Goal: Transaction & Acquisition: Purchase product/service

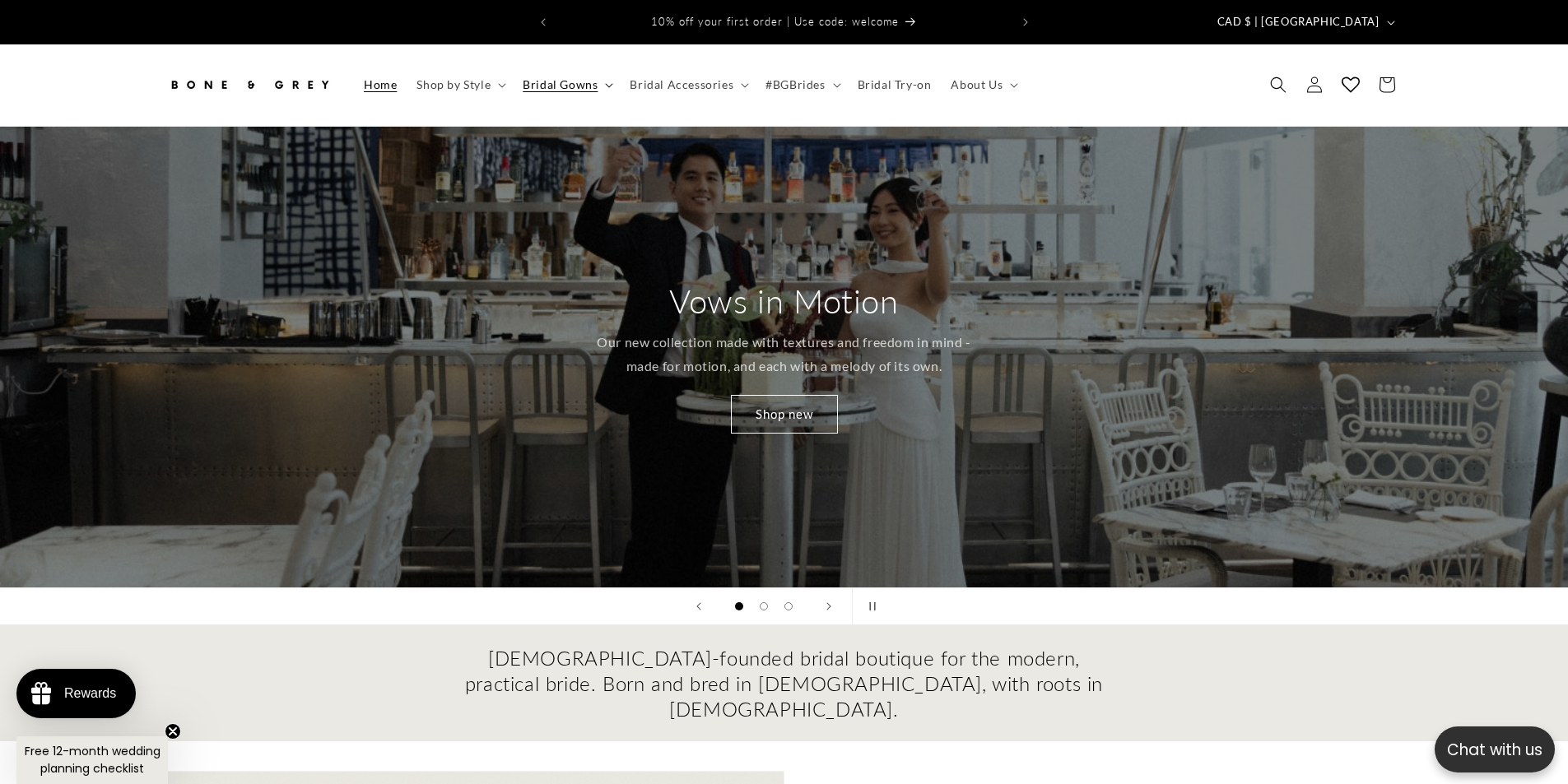
click at [593, 77] on span "Bridal Gowns" at bounding box center [560, 85] width 74 height 15
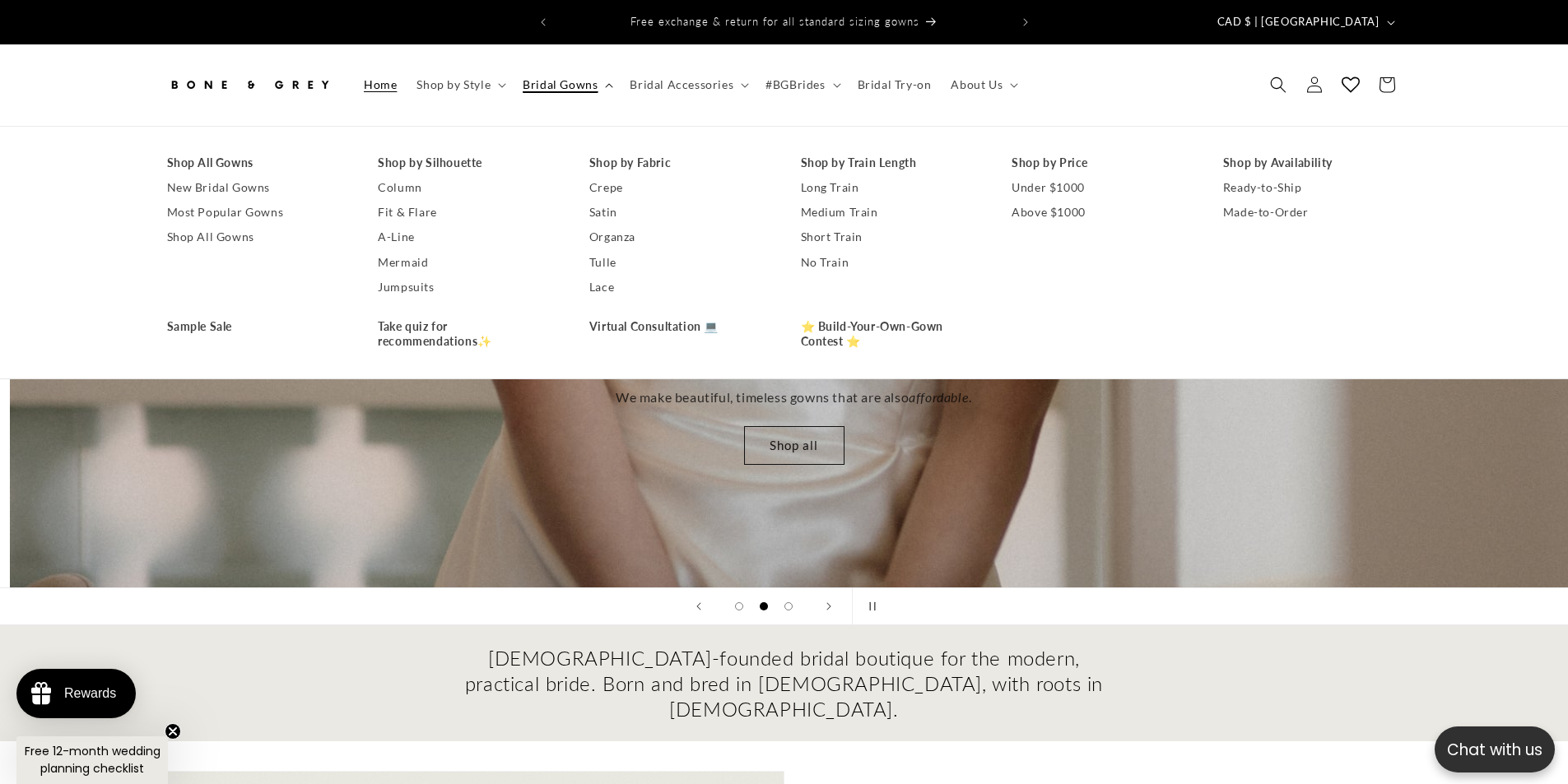
scroll to position [0, 1568]
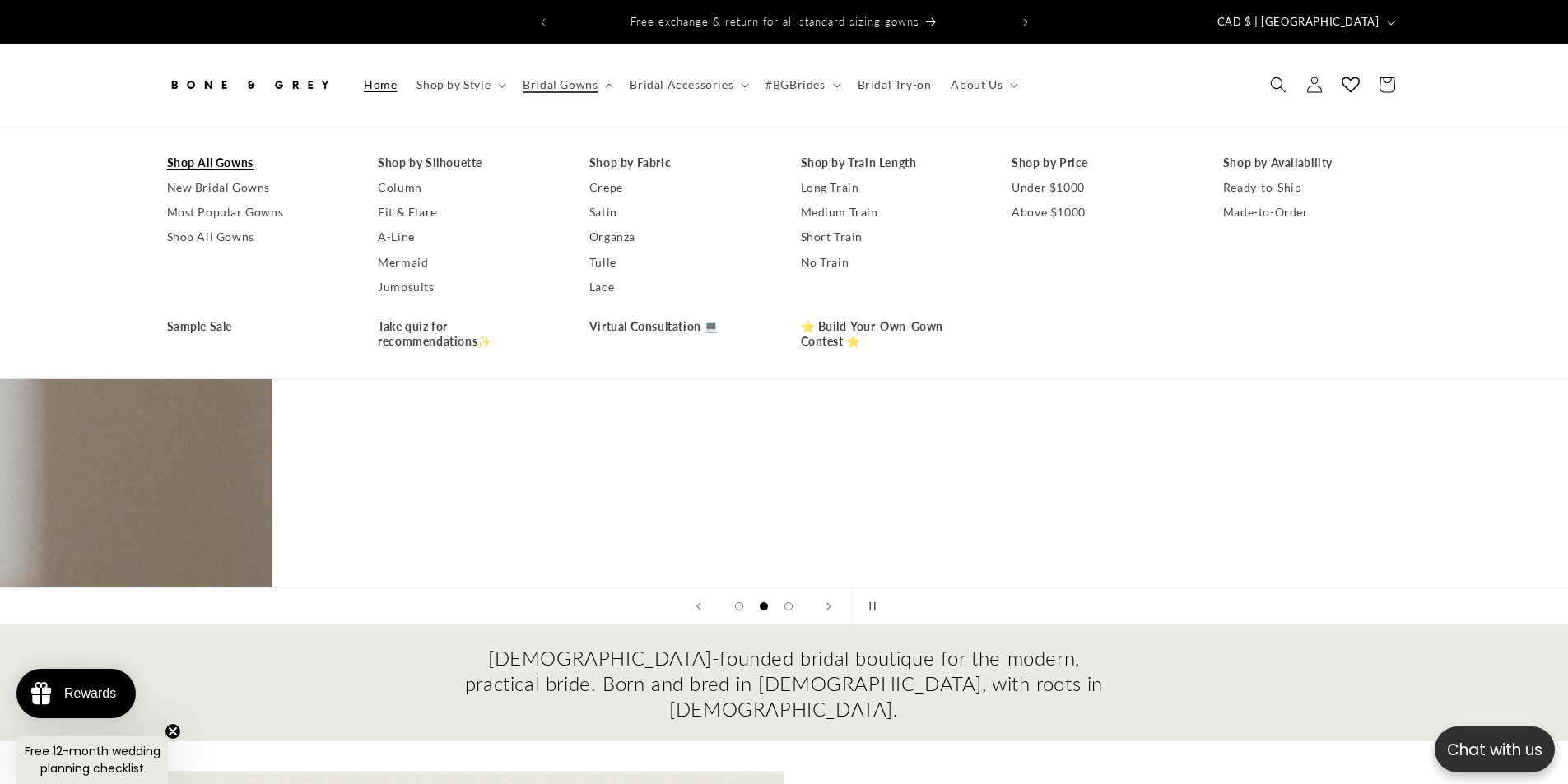
click at [219, 153] on link "Shop All Gowns" at bounding box center [256, 163] width 178 height 25
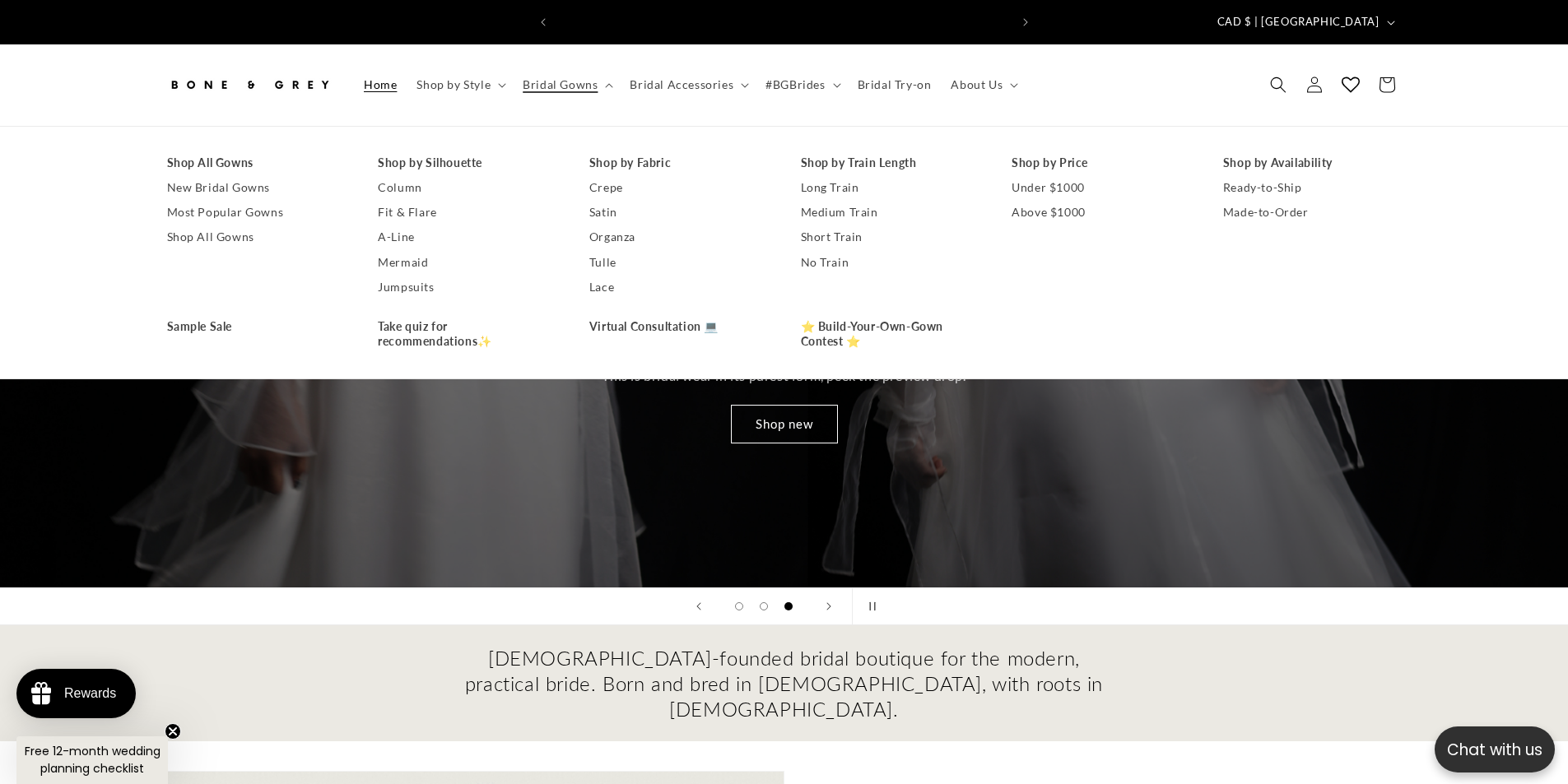
scroll to position [0, 905]
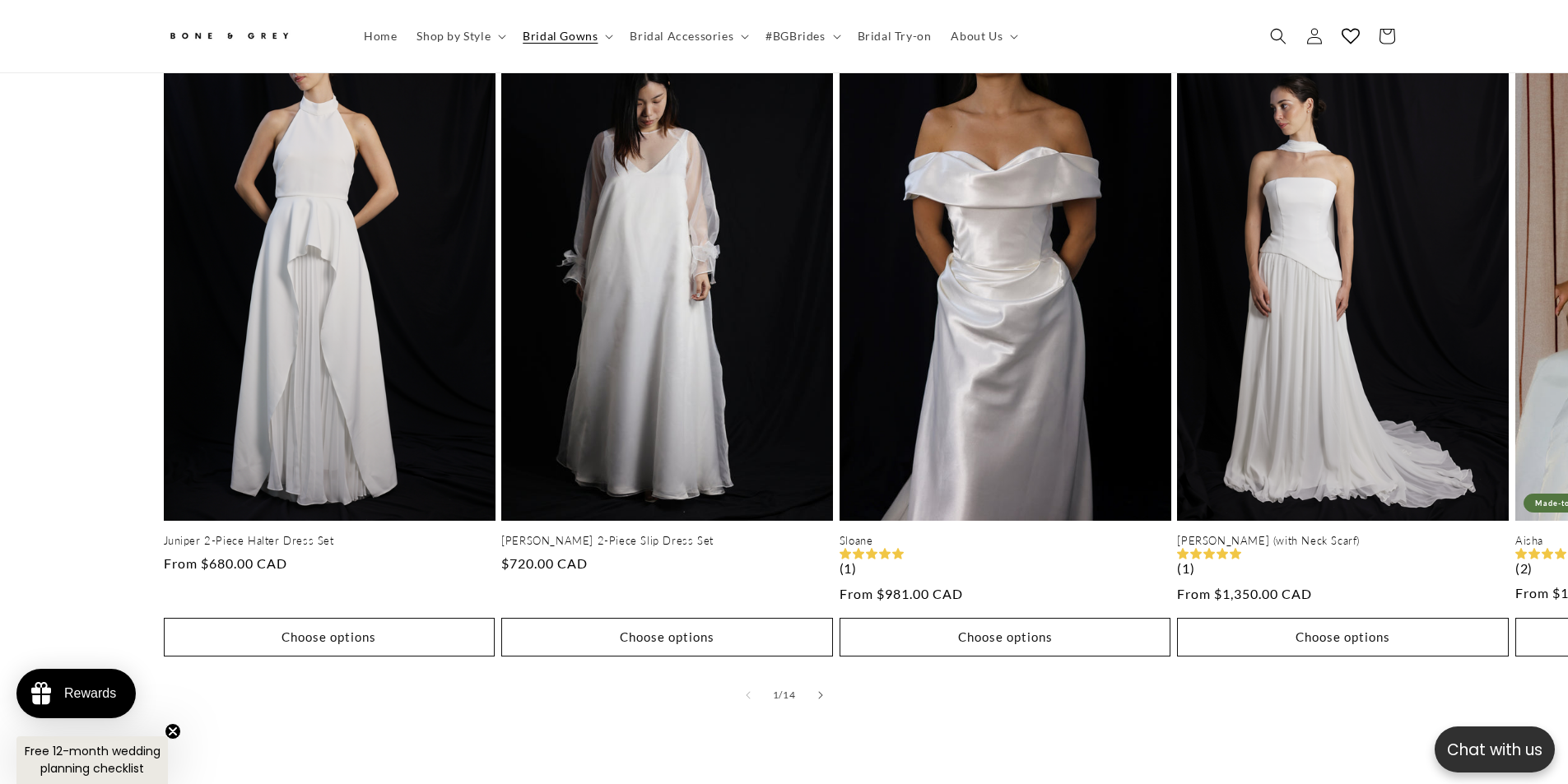
scroll to position [0, 905]
click at [817, 690] on icon "Slide right" at bounding box center [820, 695] width 6 height 9
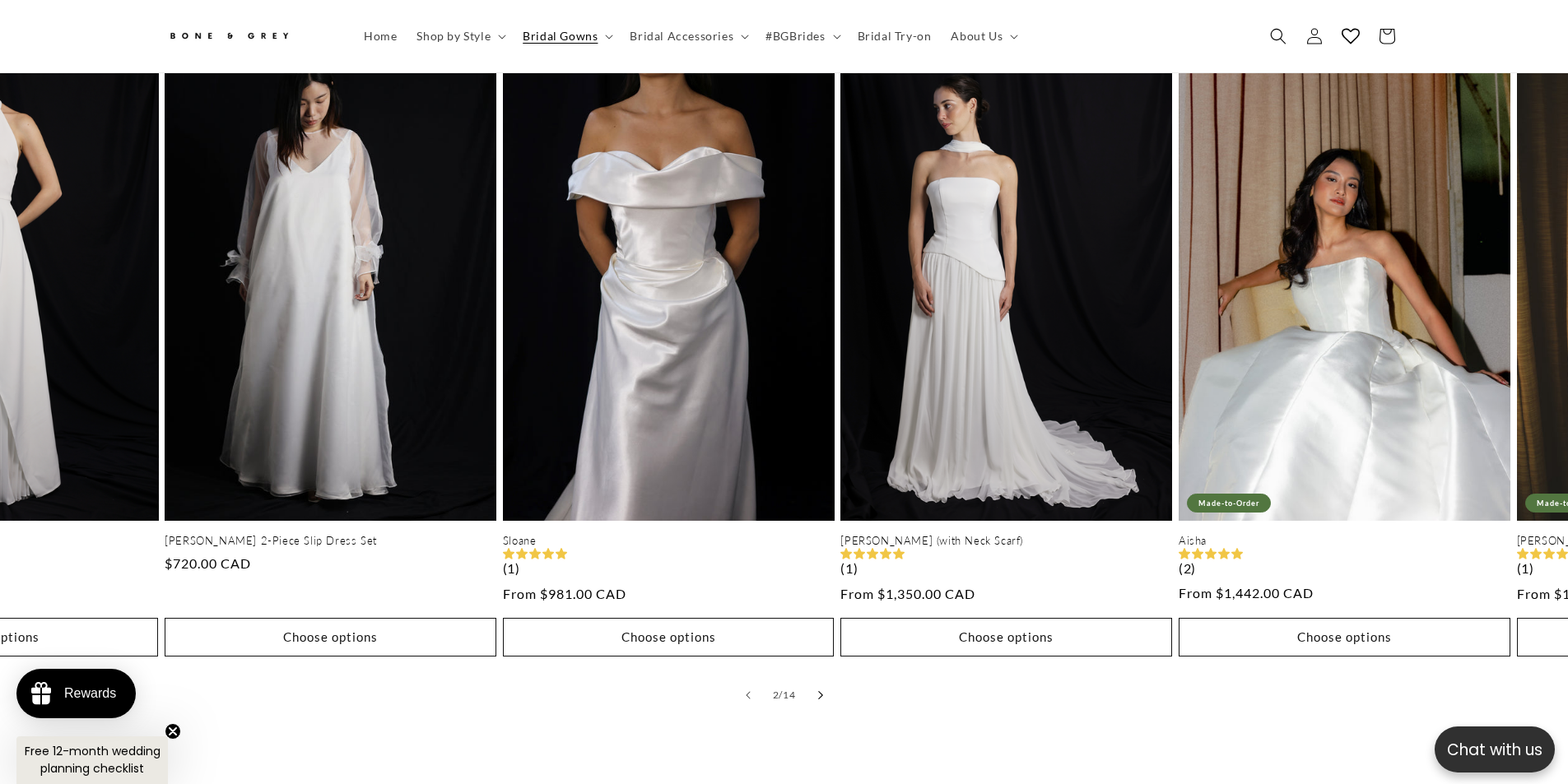
click at [815, 680] on button "Slide right" at bounding box center [820, 695] width 36 height 36
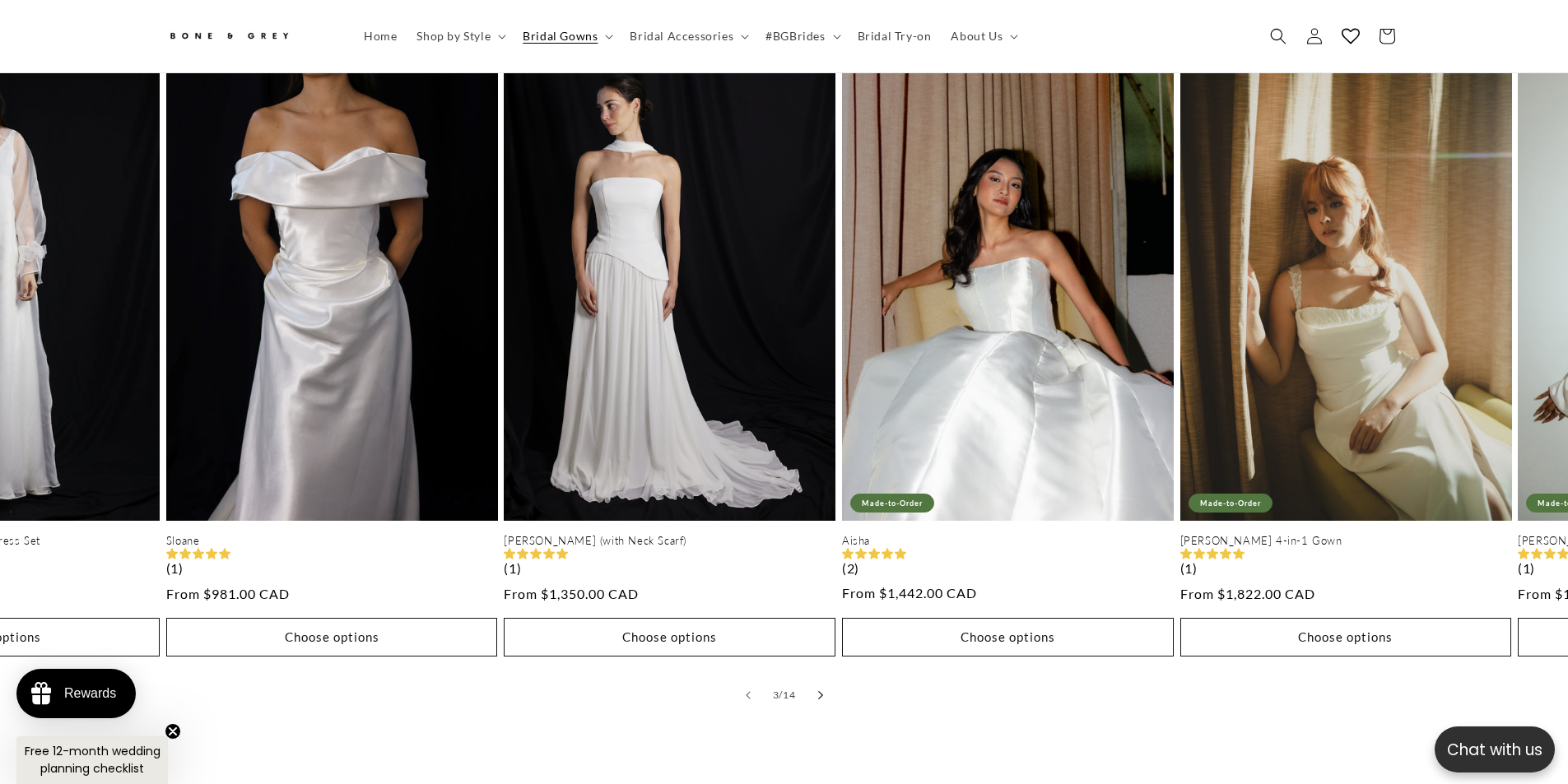
click at [815, 680] on button "Slide right" at bounding box center [820, 695] width 36 height 36
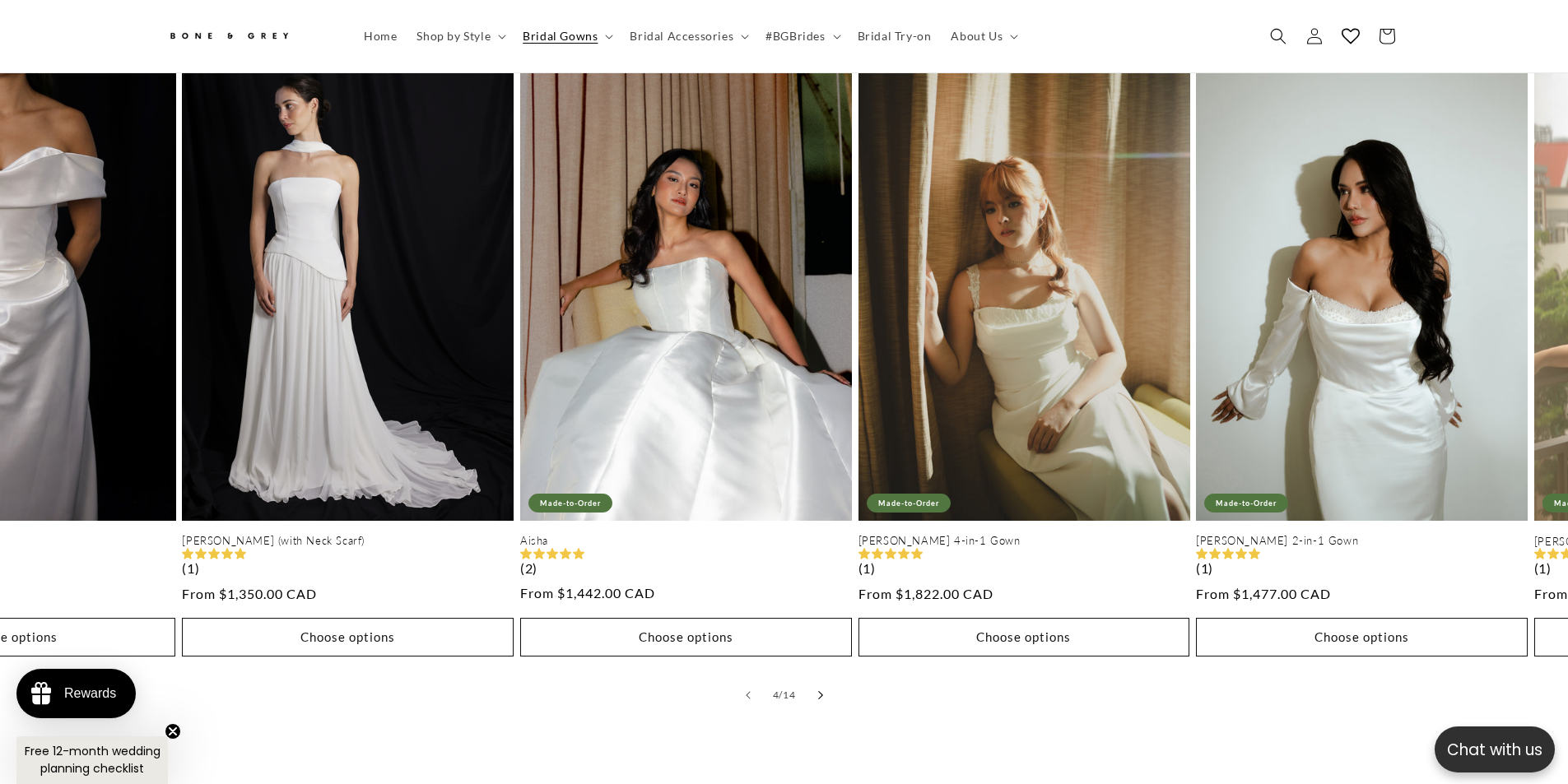
scroll to position [0, 1009]
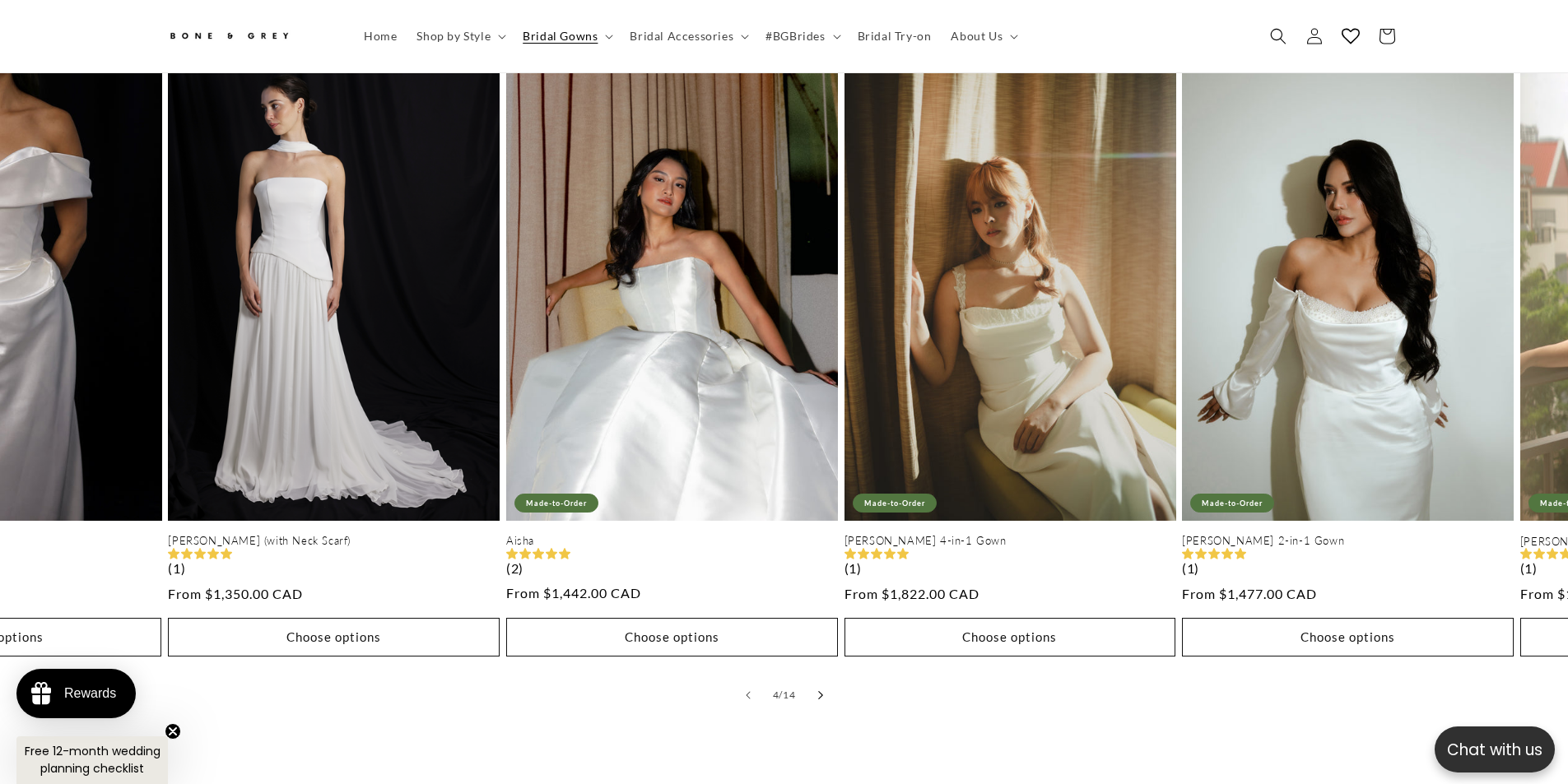
click at [815, 686] on button "Slide right" at bounding box center [820, 695] width 36 height 36
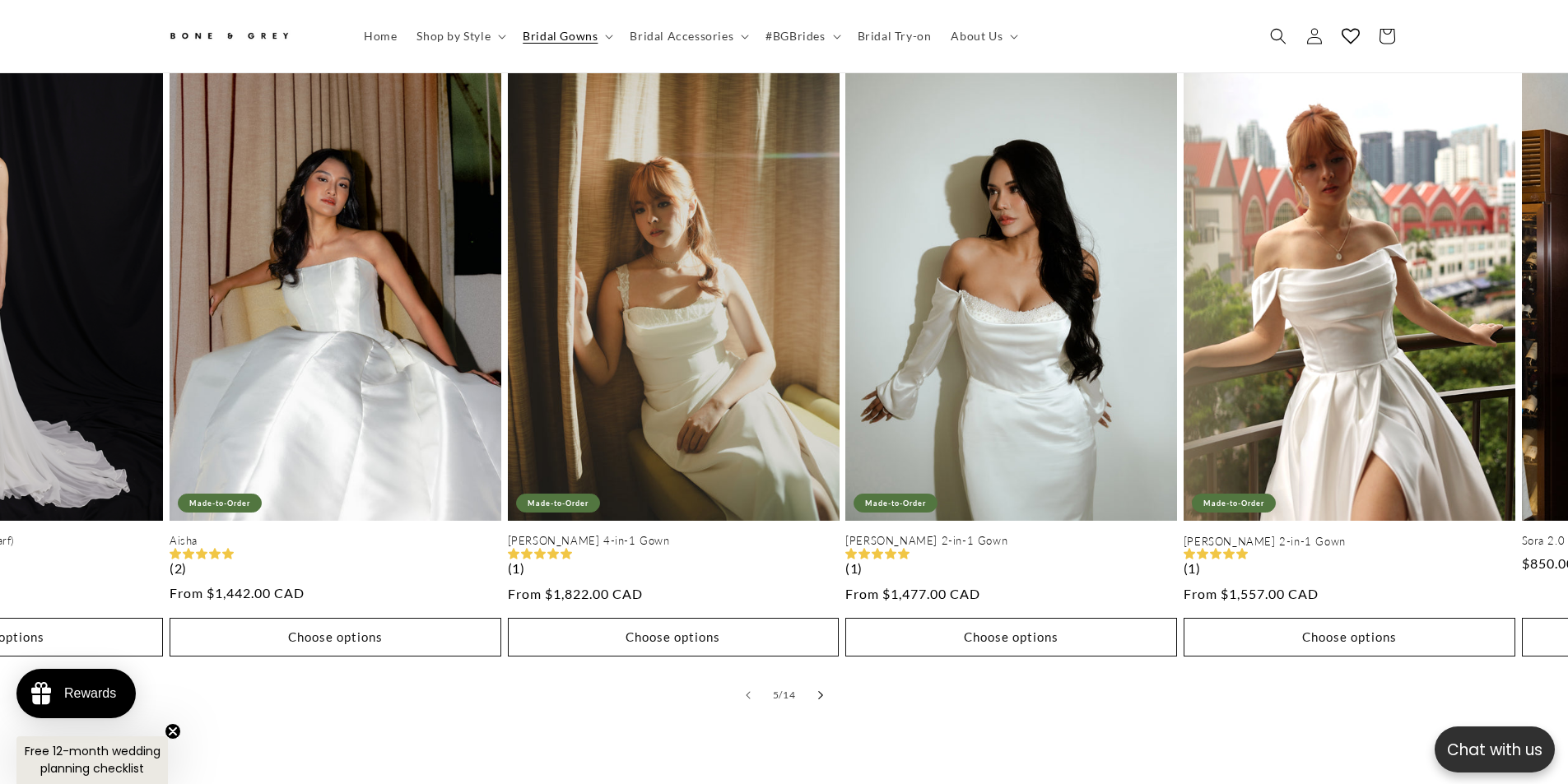
click at [818, 690] on icon "Slide right" at bounding box center [820, 695] width 6 height 9
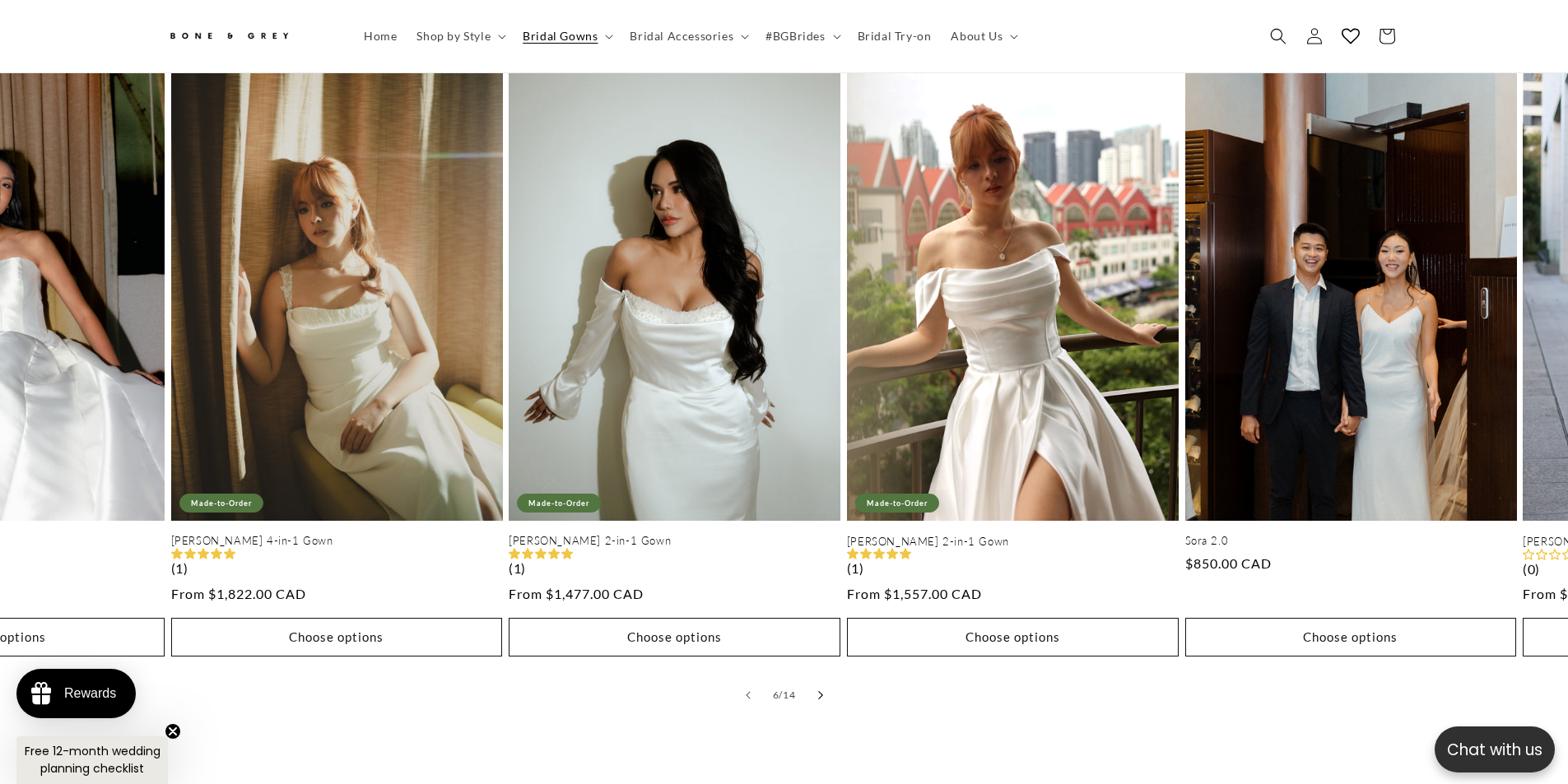
click at [818, 690] on icon "Slide right" at bounding box center [820, 695] width 6 height 9
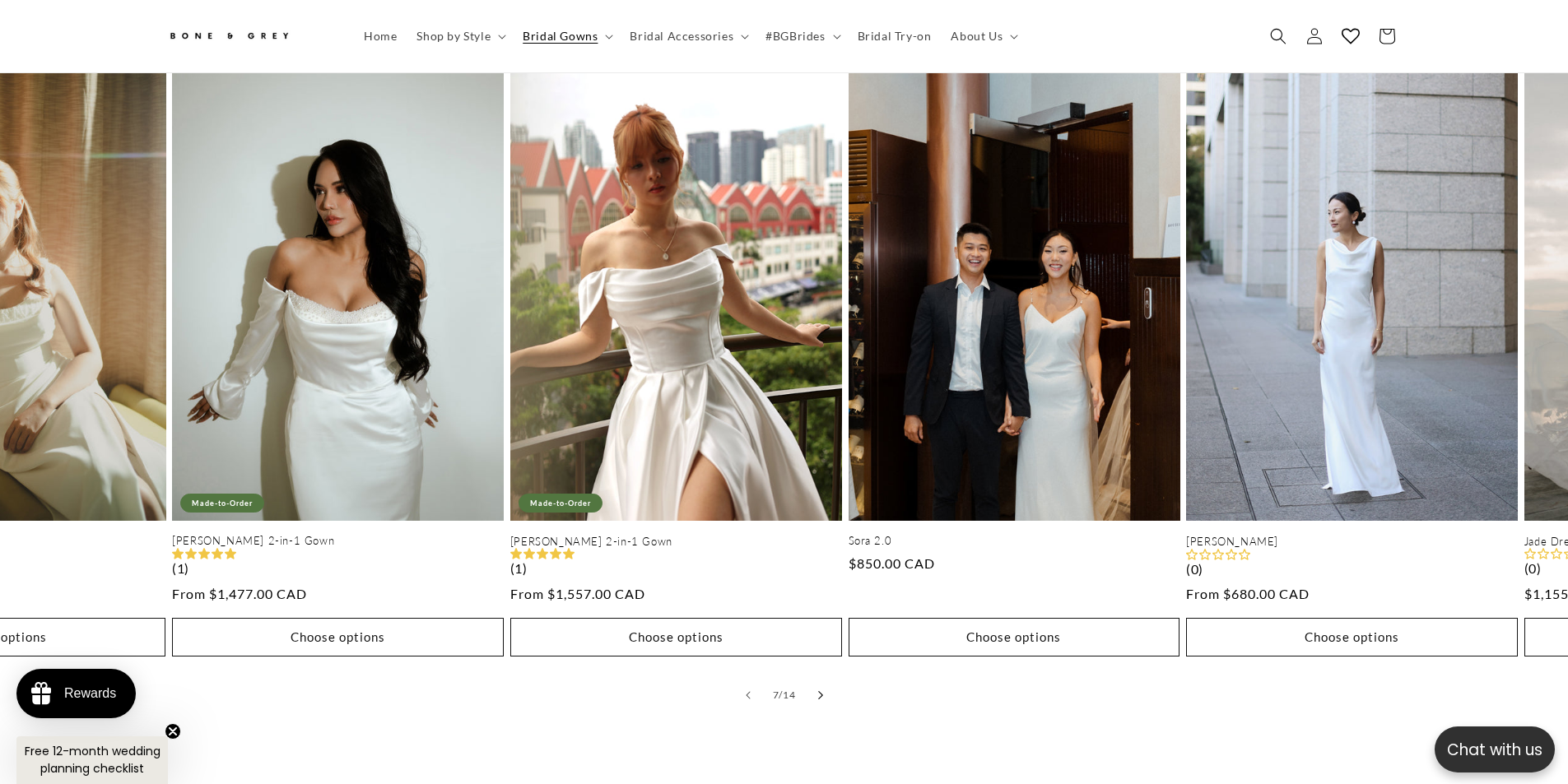
click at [818, 690] on icon "Slide right" at bounding box center [820, 695] width 6 height 9
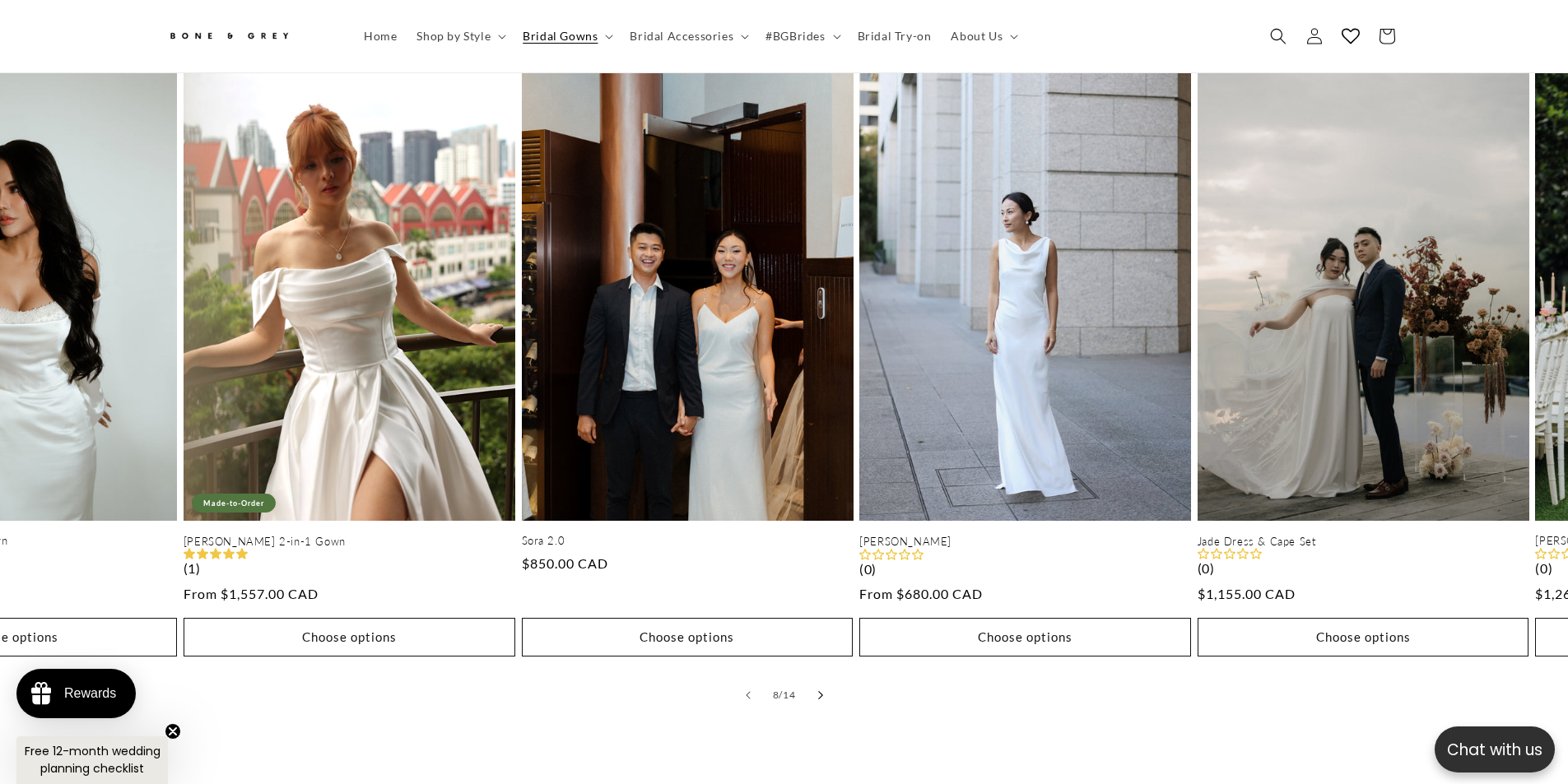
scroll to position [0, 2354]
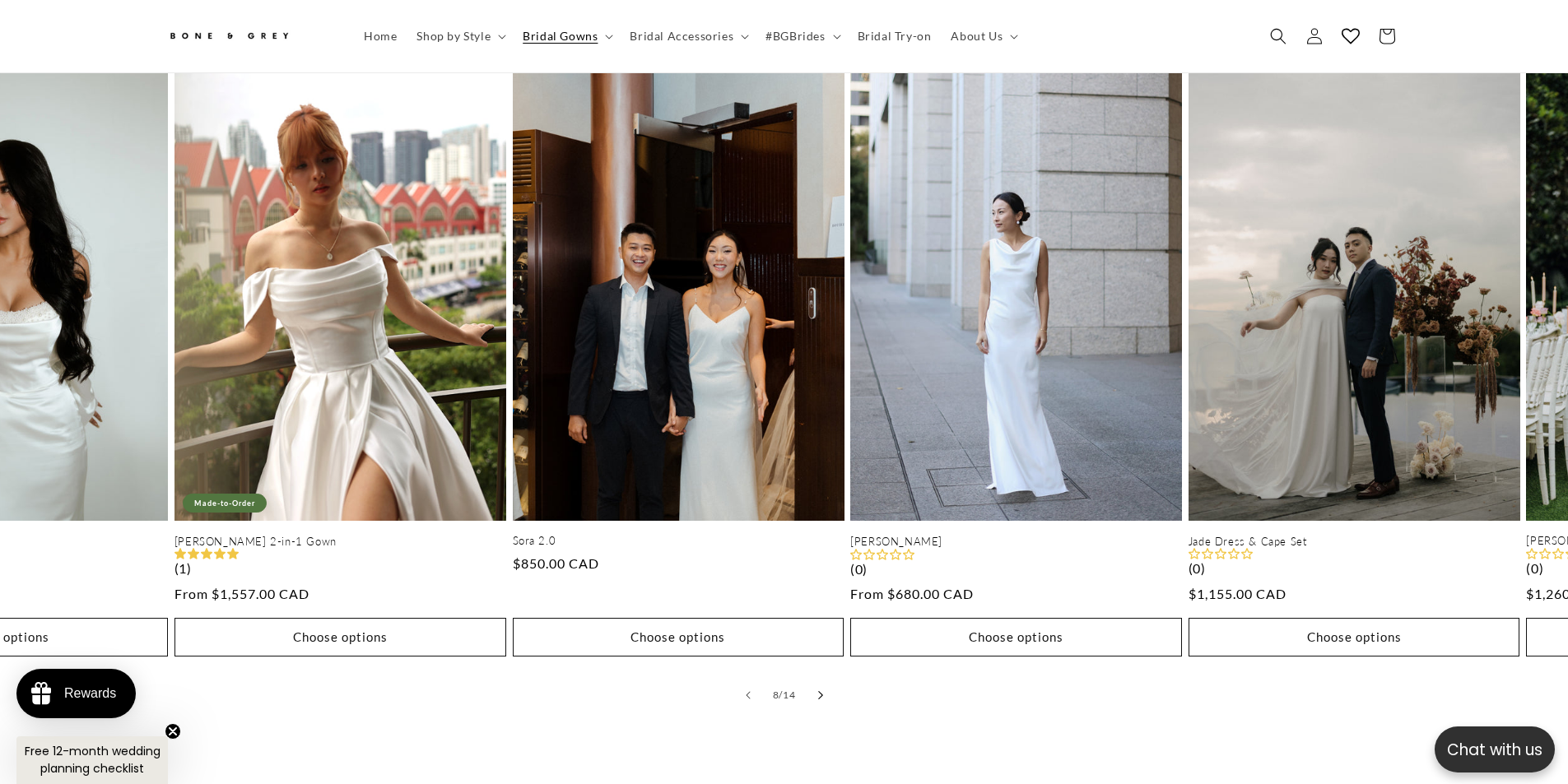
click at [822, 690] on icon "Slide right" at bounding box center [820, 695] width 6 height 9
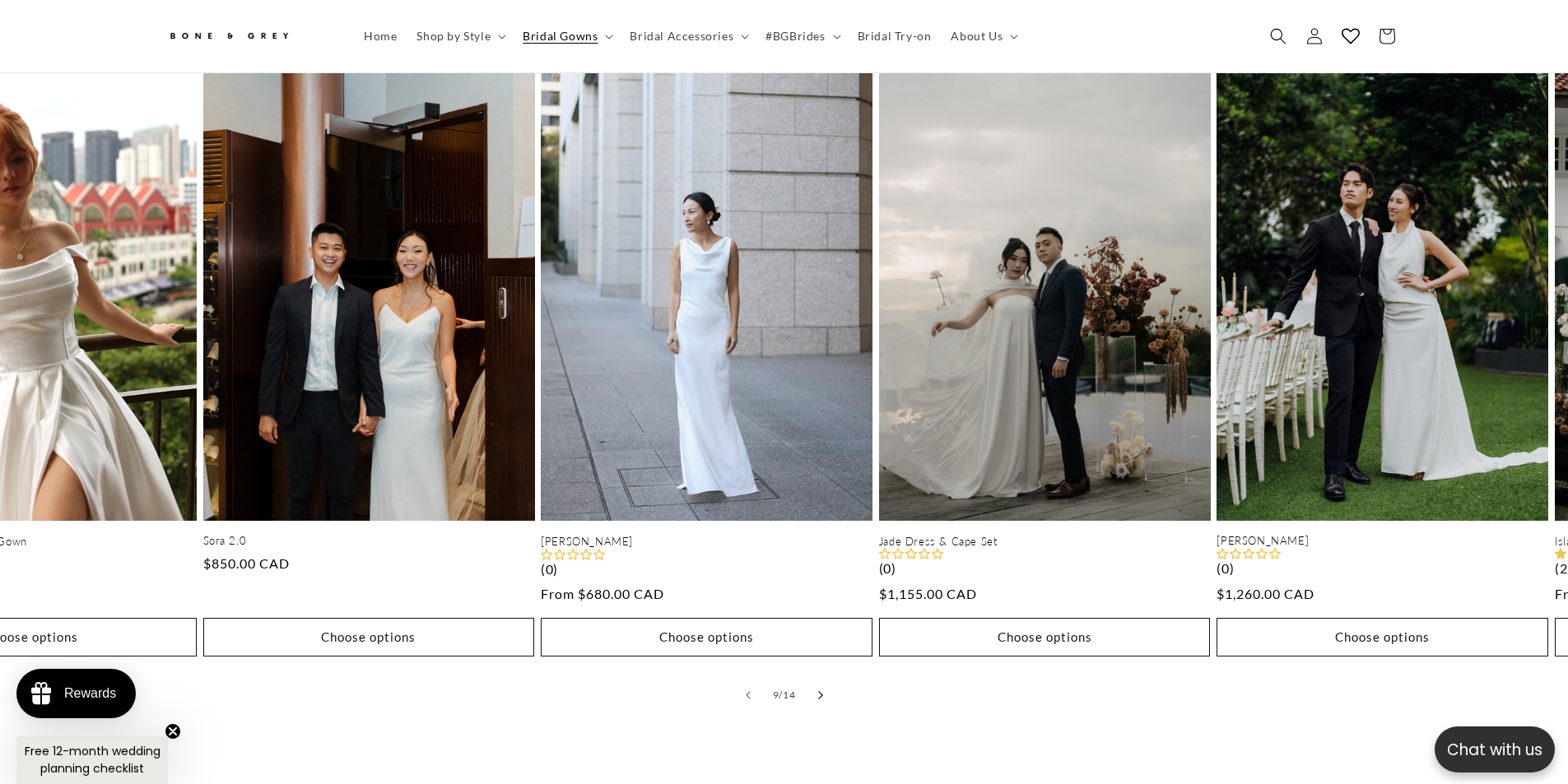
scroll to position [0, 2691]
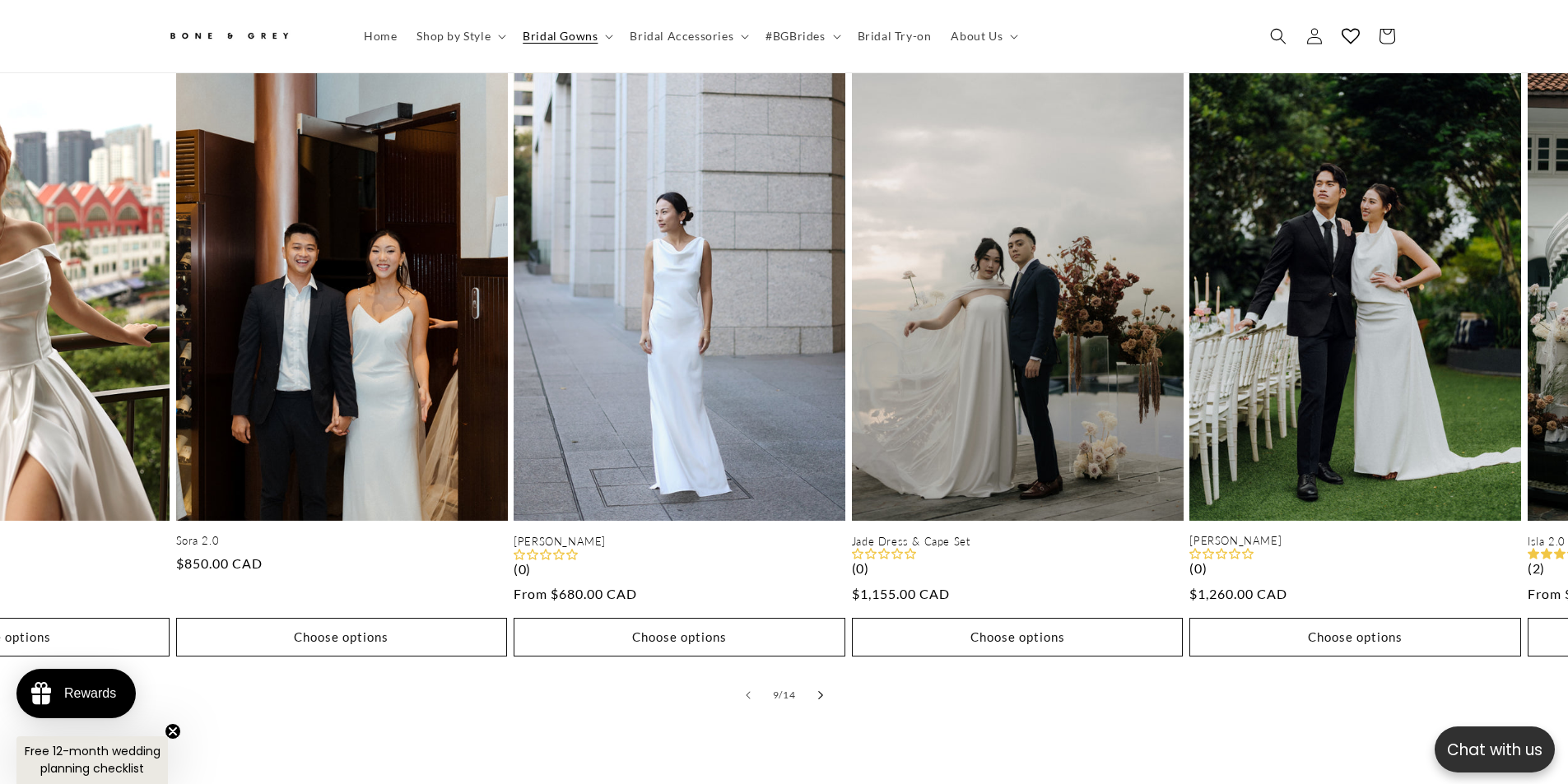
click at [820, 690] on icon "Slide right" at bounding box center [820, 695] width 6 height 9
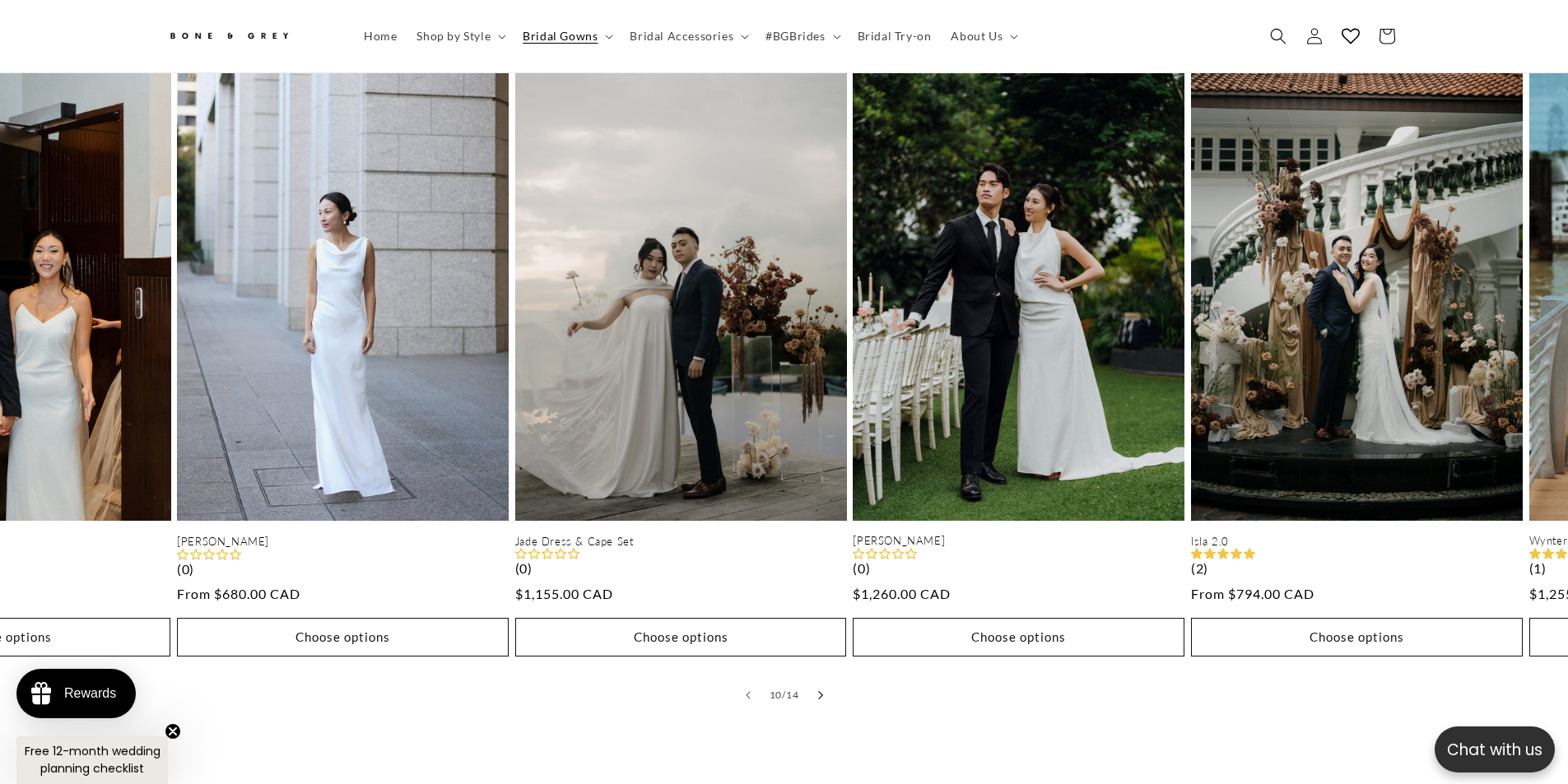
scroll to position [0, 905]
click at [820, 691] on icon "Slide right" at bounding box center [820, 695] width 5 height 8
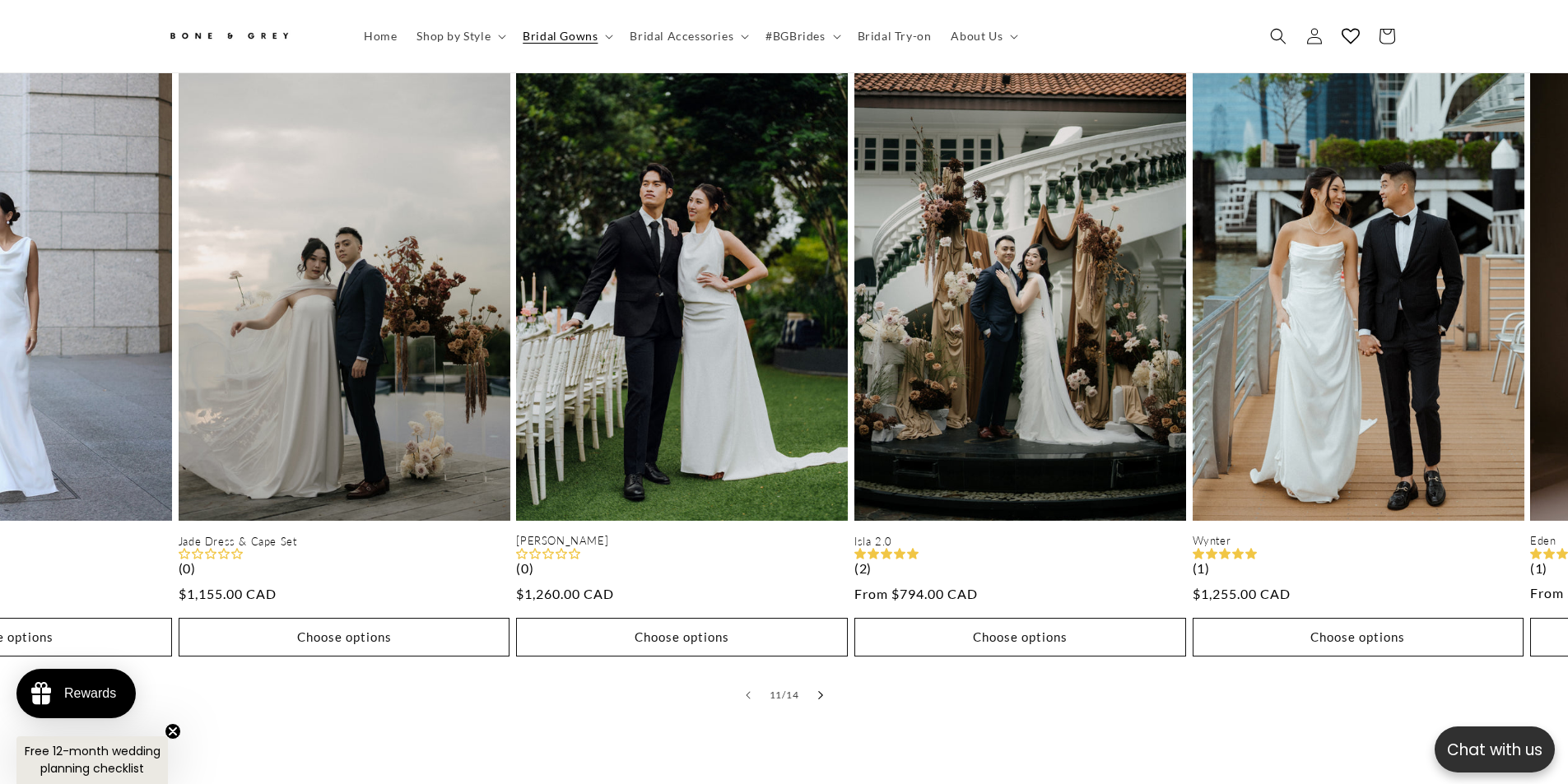
click at [819, 690] on icon "Slide right" at bounding box center [820, 695] width 6 height 9
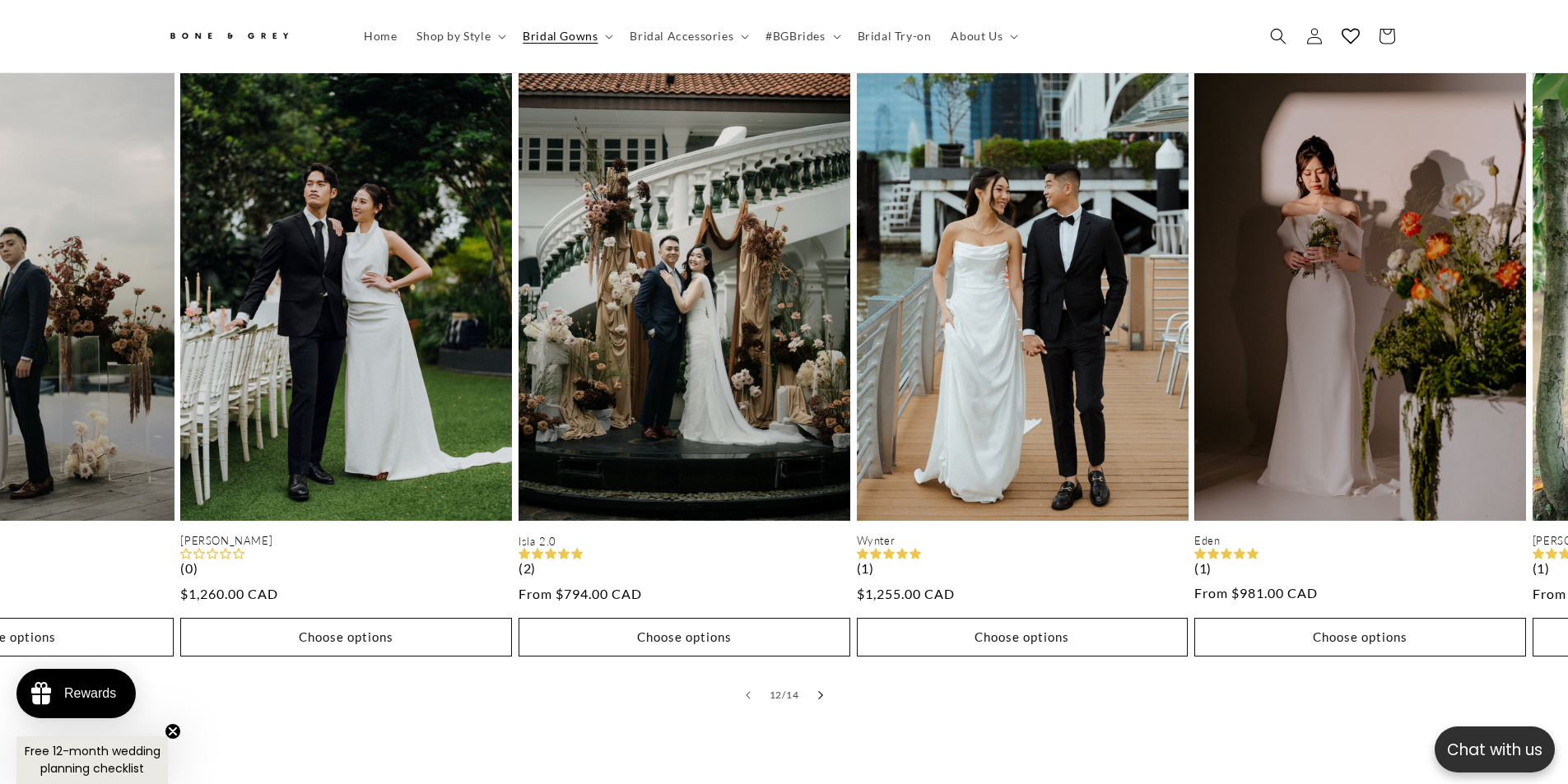
click at [819, 690] on icon "Slide right" at bounding box center [820, 695] width 6 height 9
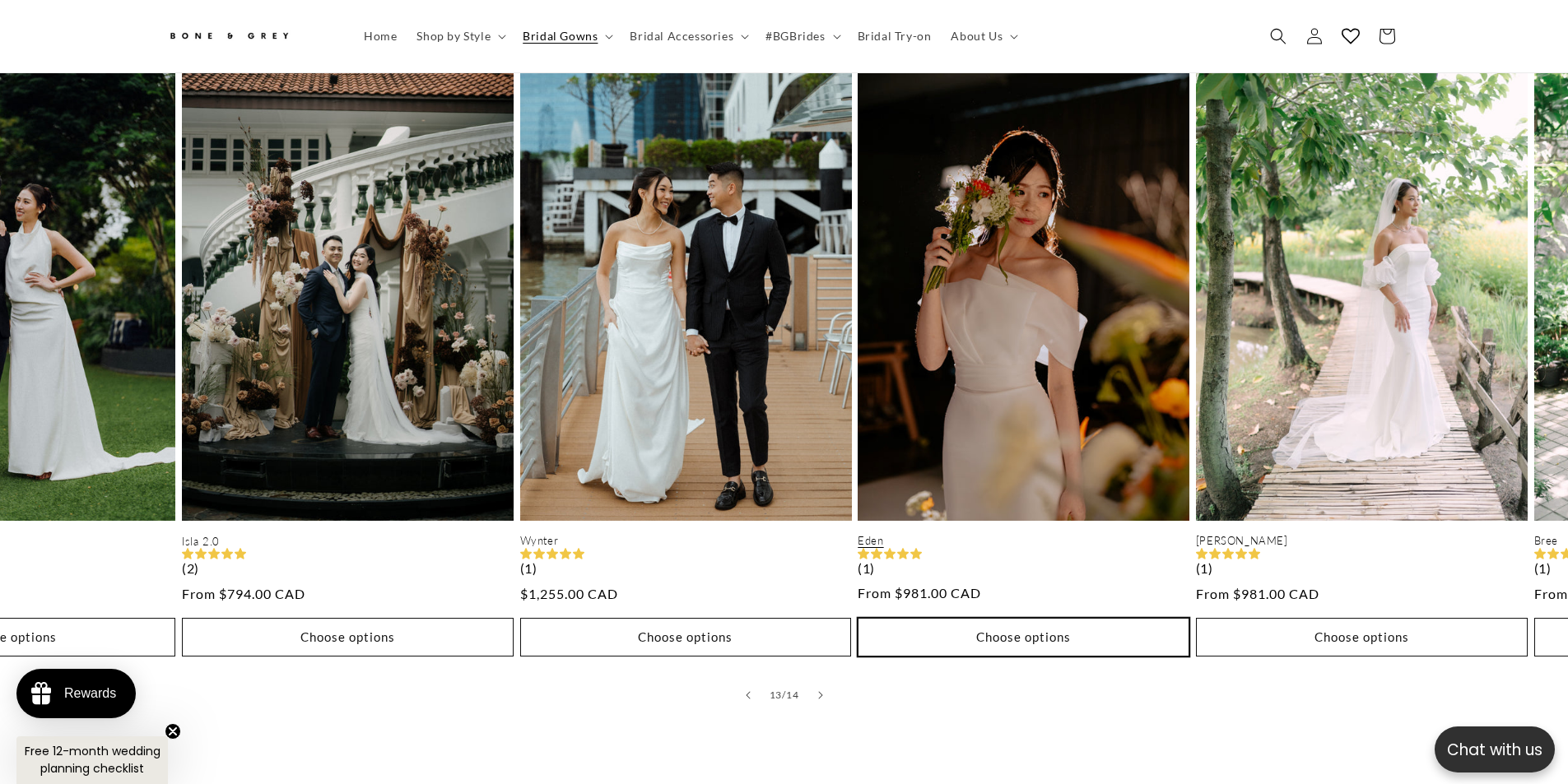
scroll to position [0, 0]
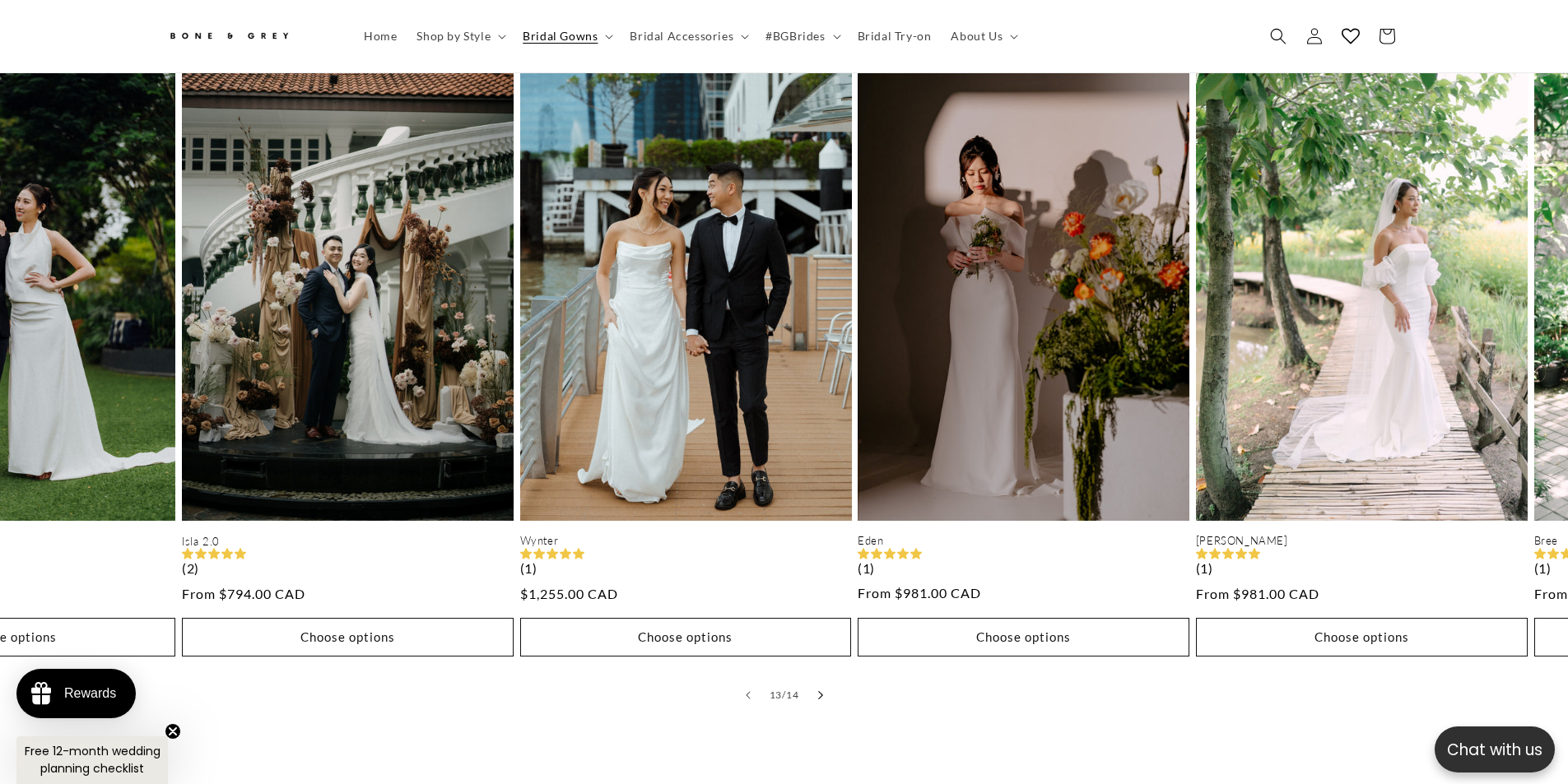
click at [813, 682] on button "Slide right" at bounding box center [820, 695] width 36 height 36
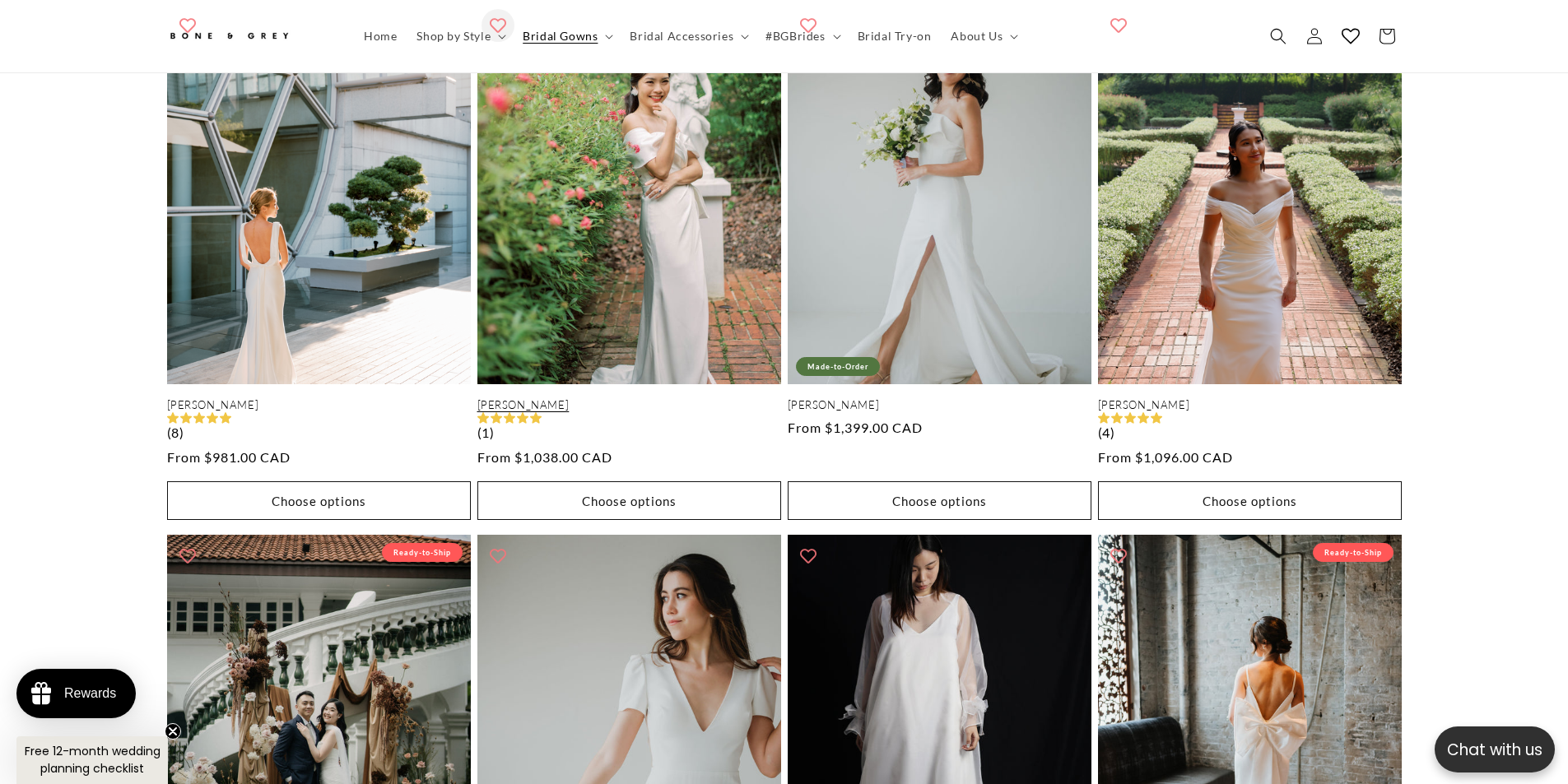
scroll to position [0, 905]
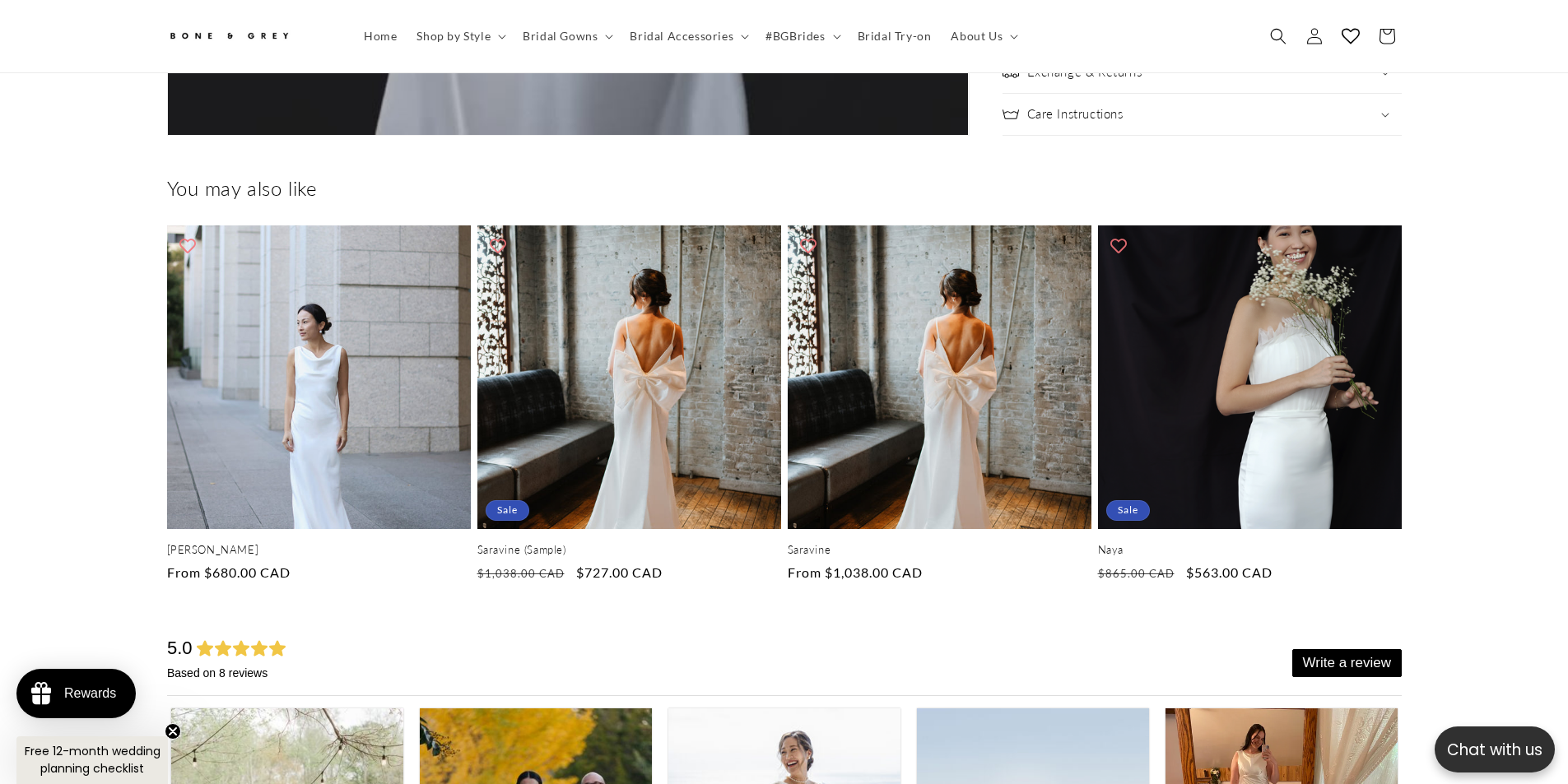
scroll to position [6985, 0]
